Goal: Task Accomplishment & Management: Manage account settings

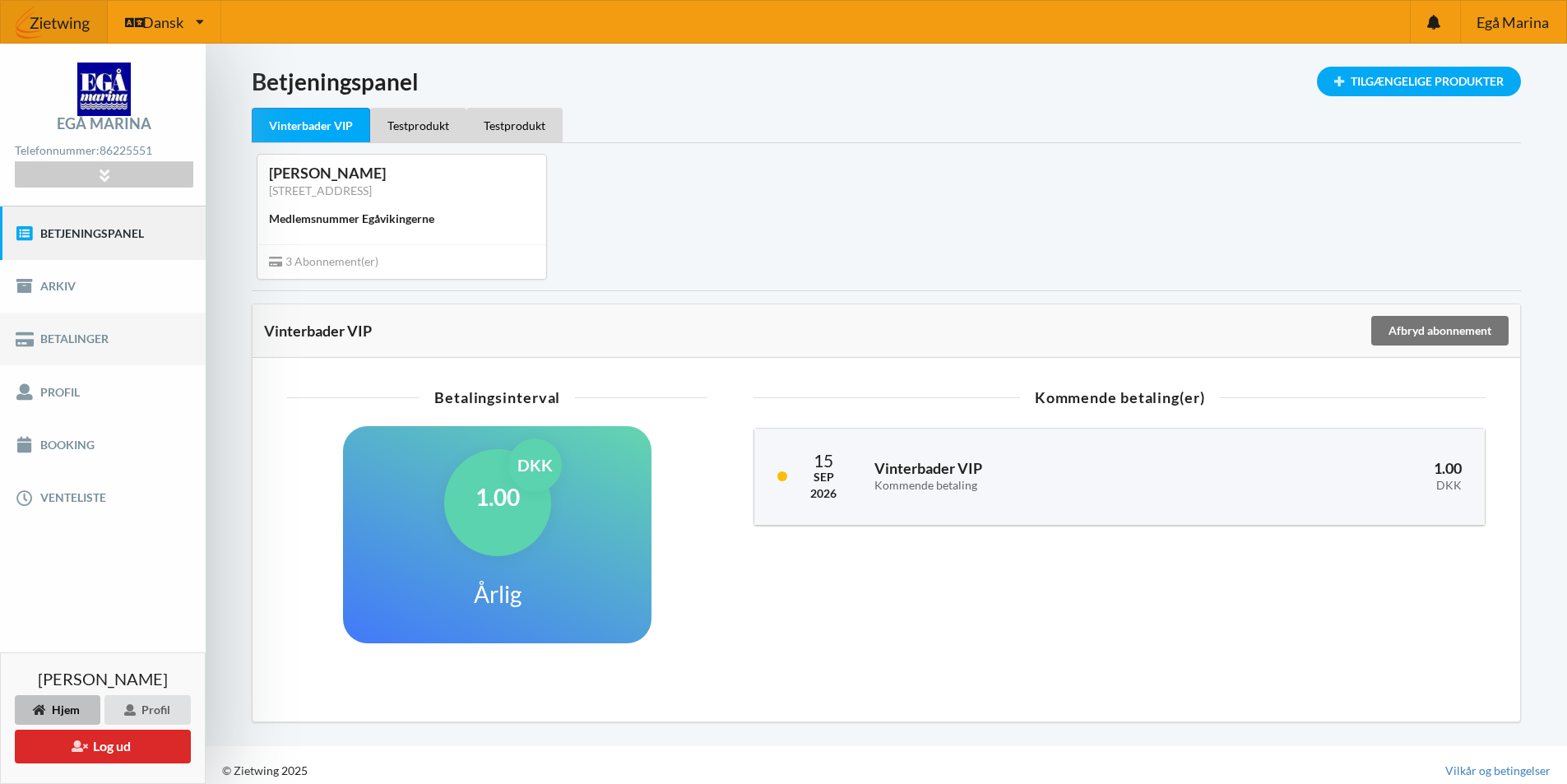
click at [82, 346] on link "Betalinger" at bounding box center [102, 339] width 205 height 53
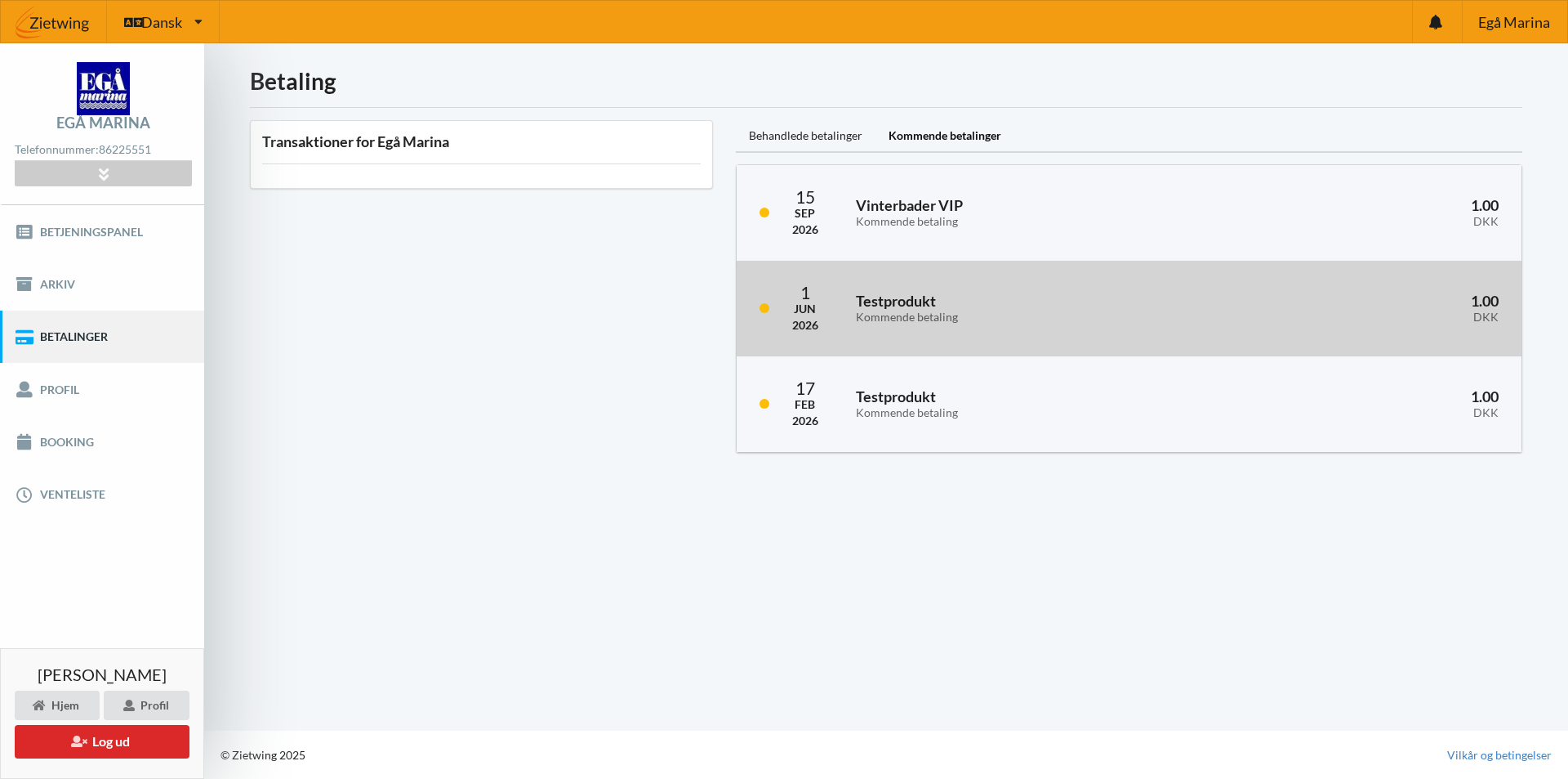
click at [915, 311] on div "Kommende betaling" at bounding box center [1030, 318] width 347 height 14
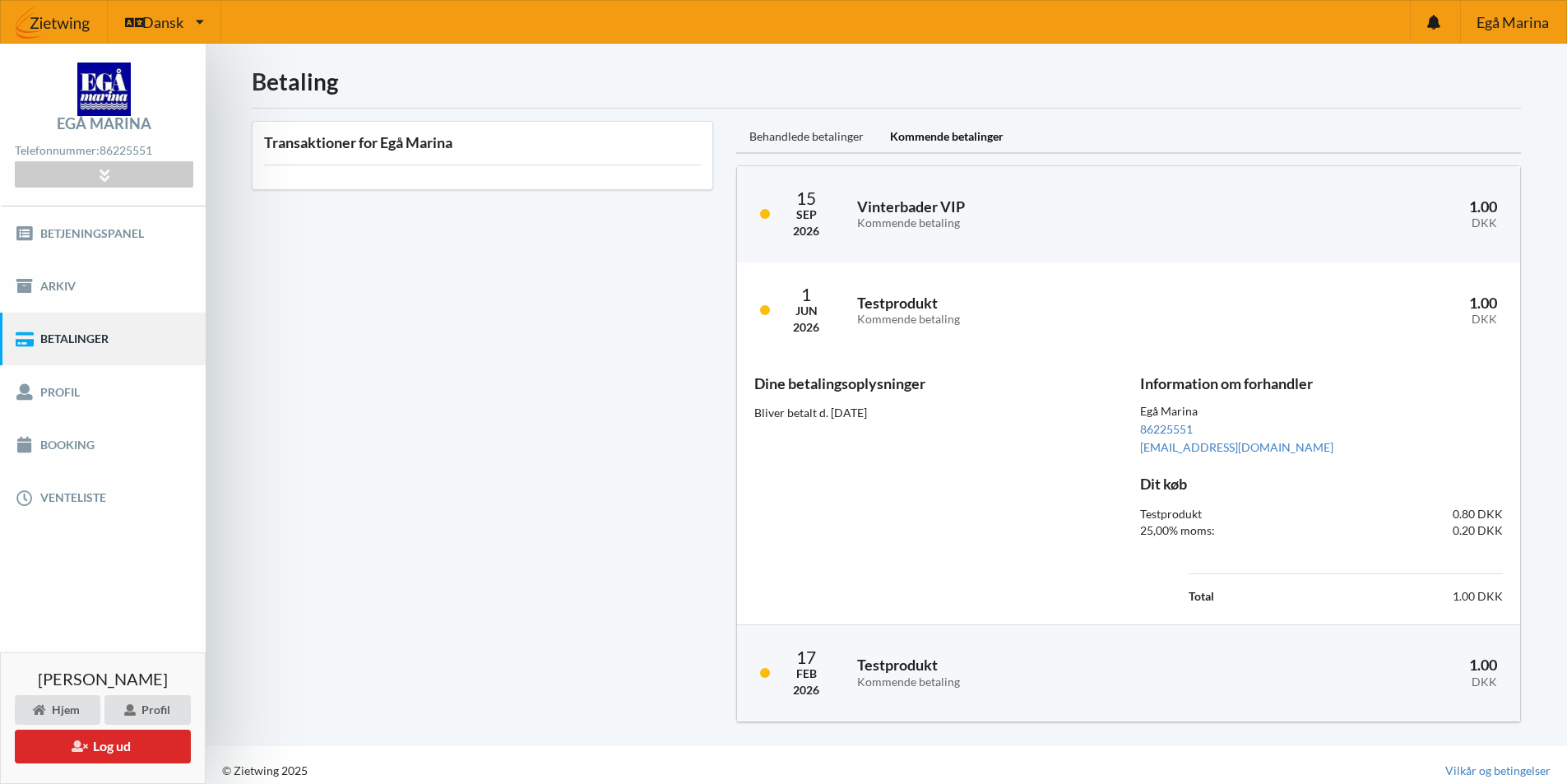
click at [803, 142] on div "Behandlede betalinger" at bounding box center [806, 137] width 141 height 33
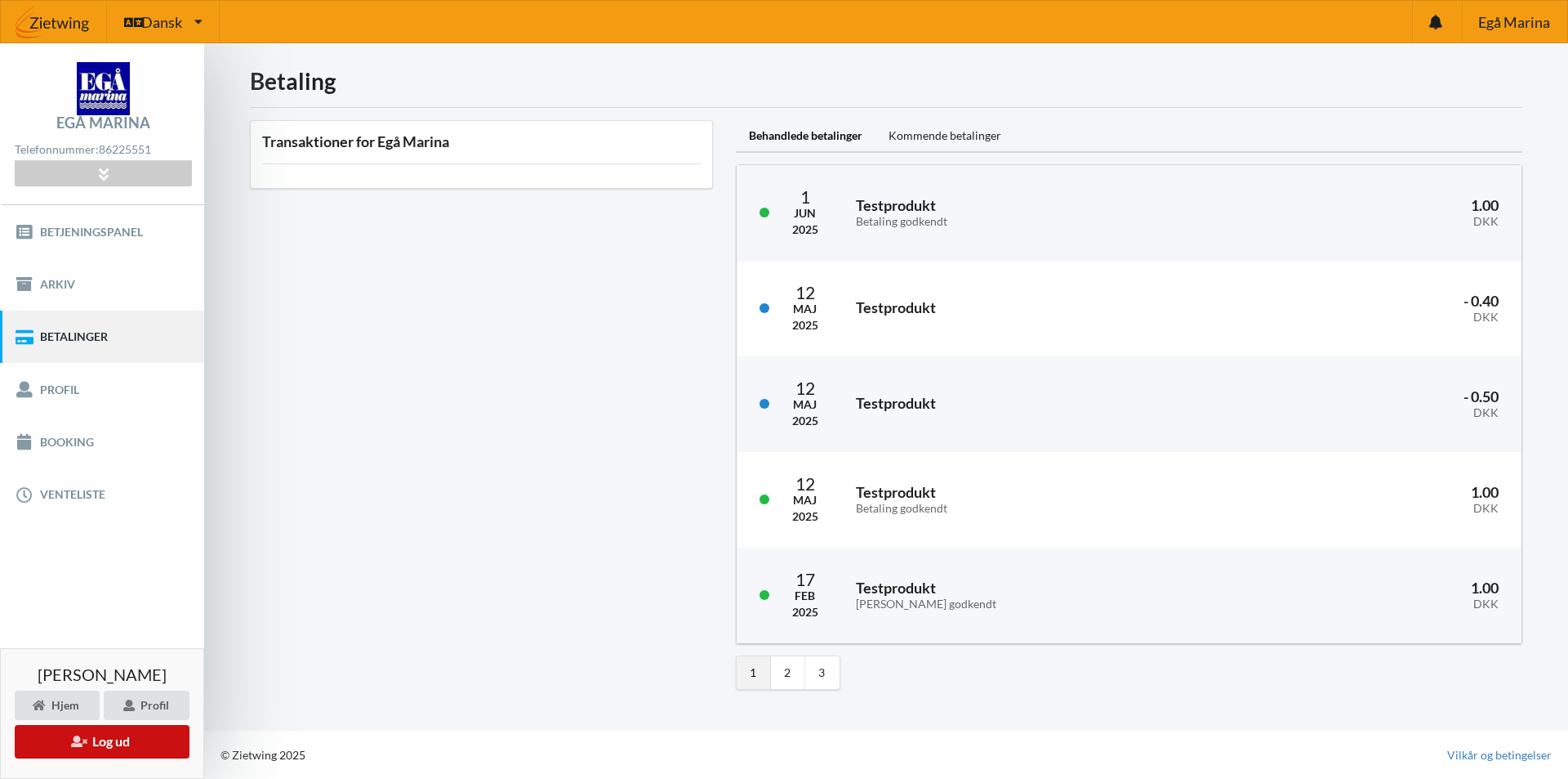
click at [107, 740] on button "Log ud" at bounding box center [102, 742] width 174 height 34
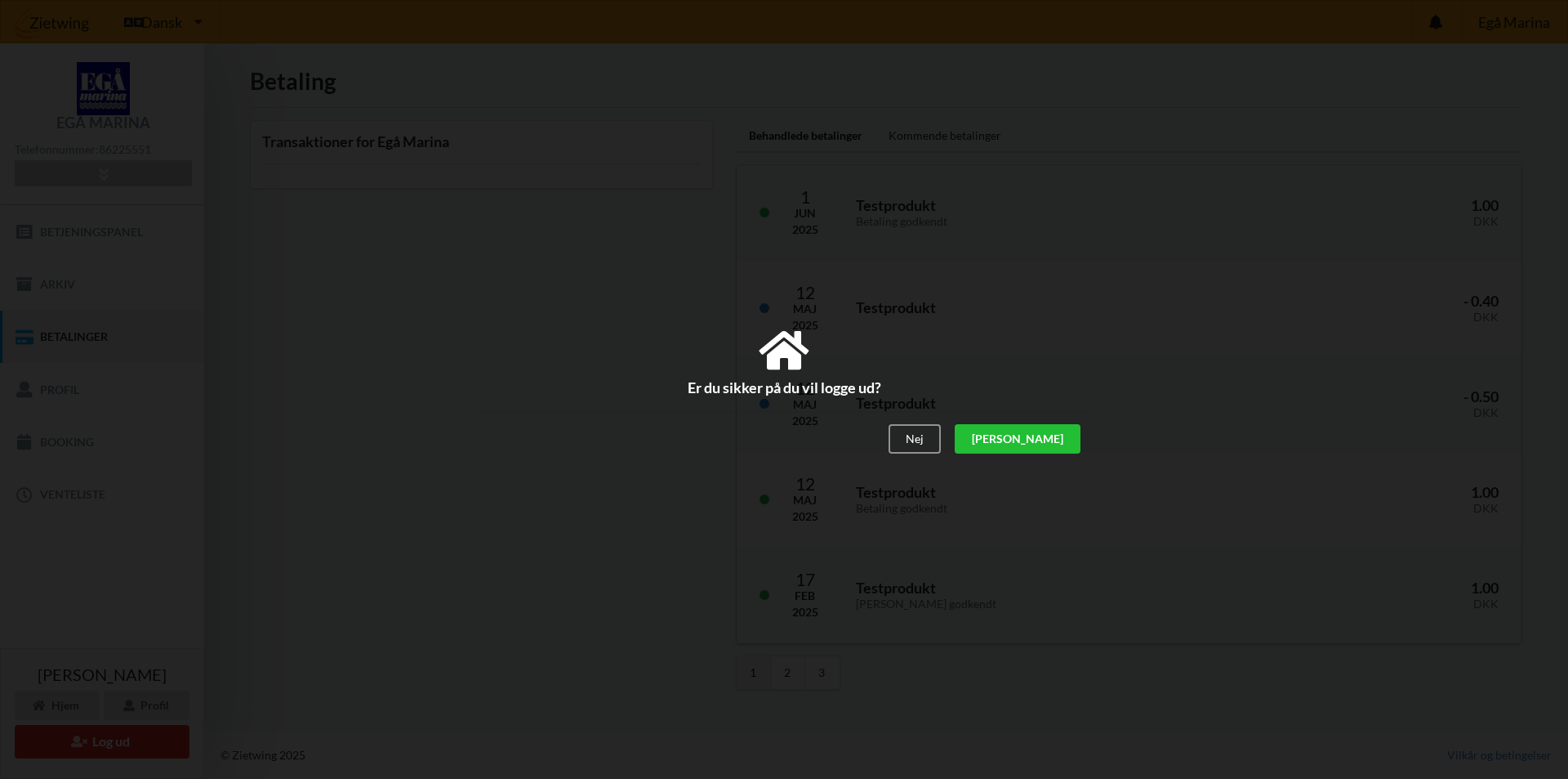
click at [1077, 432] on div "[PERSON_NAME]" at bounding box center [1017, 438] width 125 height 29
